Goal: Information Seeking & Learning: Learn about a topic

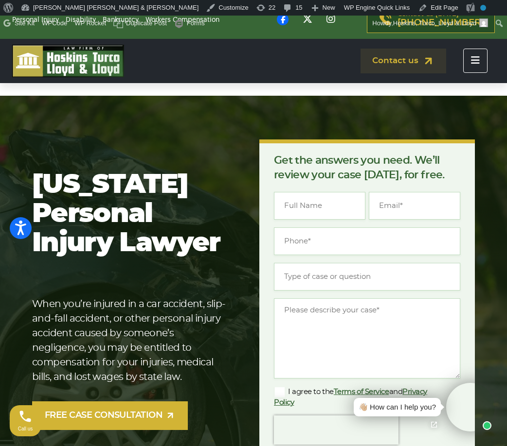
click at [483, 63] on button "Toggle navigation" at bounding box center [475, 61] width 24 height 24
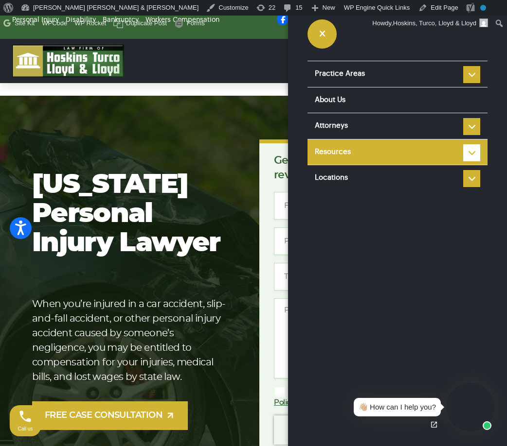
click at [468, 153] on li "Resources Reviews Police Accident Reports Personal injury FAQ Types of Car Acci…" at bounding box center [397, 152] width 180 height 26
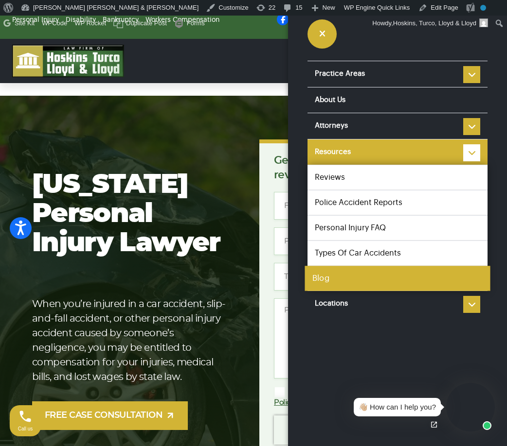
click at [353, 273] on link "Blog" at bounding box center [396, 278] width 185 height 25
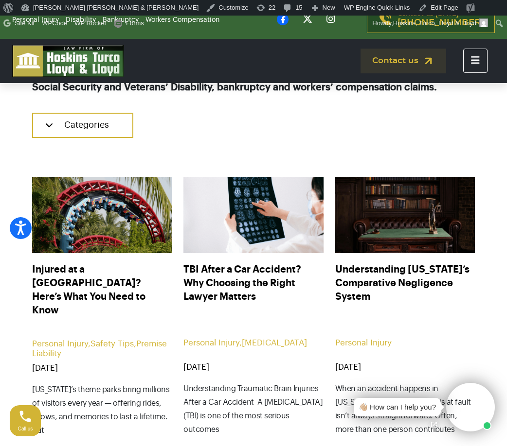
scroll to position [326, 0]
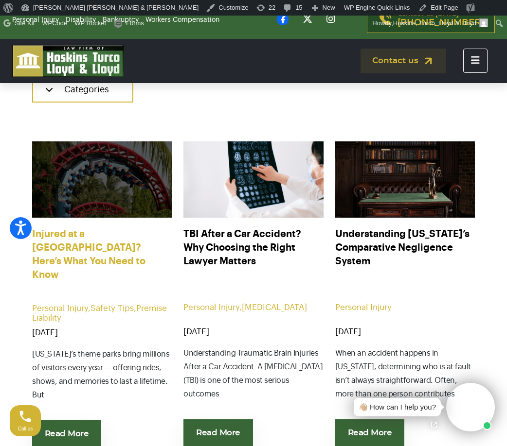
click at [93, 237] on link "Injured at a Theme Park? Here’s What You Need to Know" at bounding box center [102, 255] width 140 height 54
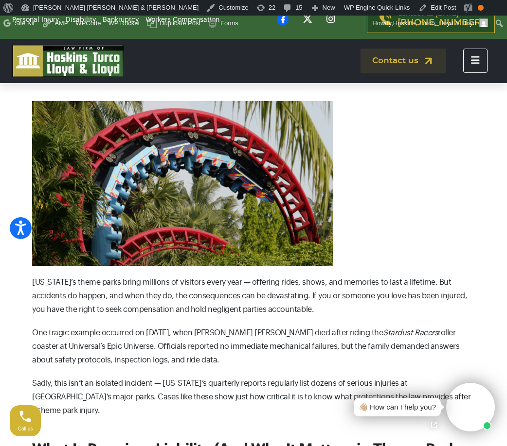
scroll to position [199, 0]
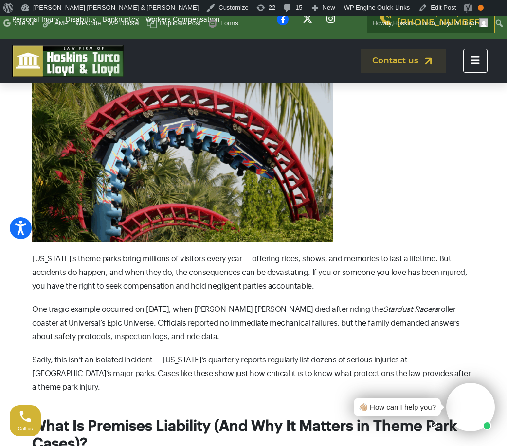
drag, startPoint x: 34, startPoint y: 233, endPoint x: 133, endPoint y: 287, distance: 112.7
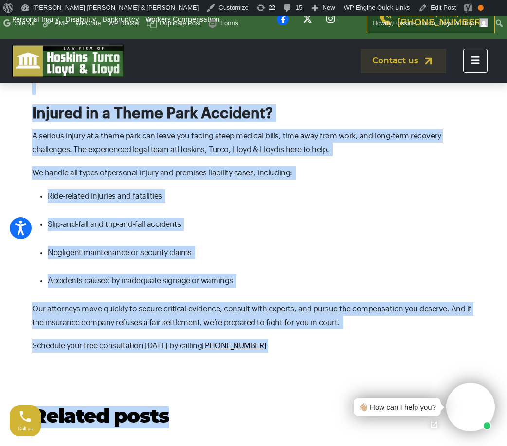
scroll to position [1742, 0]
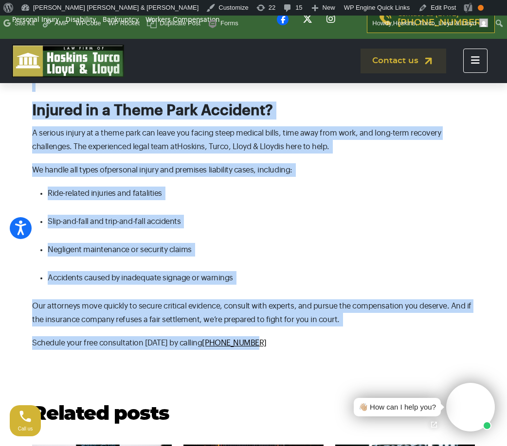
drag, startPoint x: 33, startPoint y: 264, endPoint x: 256, endPoint y: 299, distance: 225.5
copy div "Florida’s theme parks bring millions of visitors every year — offering rides, s…"
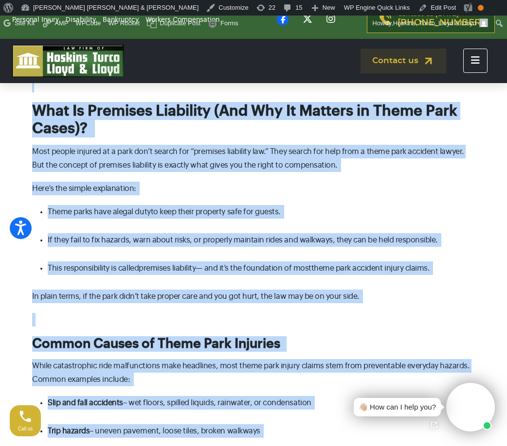
scroll to position [0, 0]
